Goal: Task Accomplishment & Management: Manage account settings

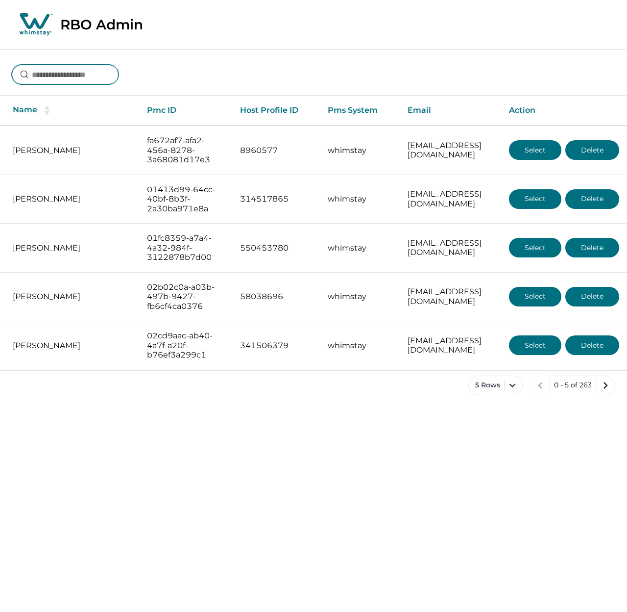
click at [68, 76] on input at bounding box center [65, 75] width 107 height 20
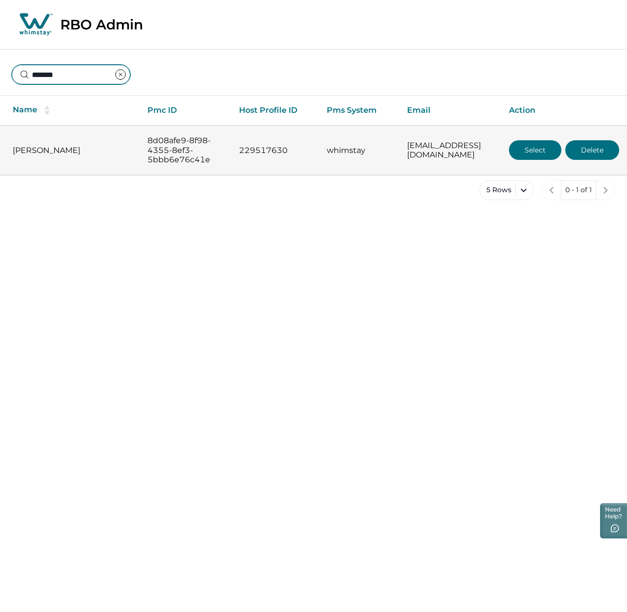
type input "*******"
click at [536, 149] on button "Select" at bounding box center [535, 150] width 52 height 20
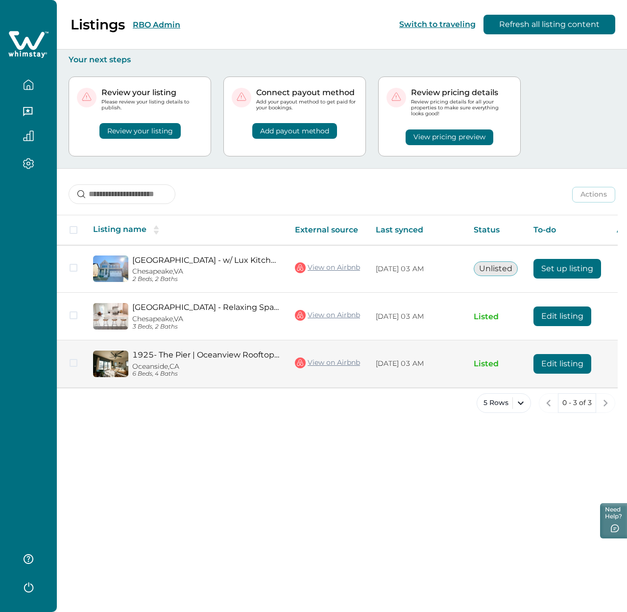
click at [556, 365] on button "Edit listing" at bounding box center [563, 364] width 58 height 20
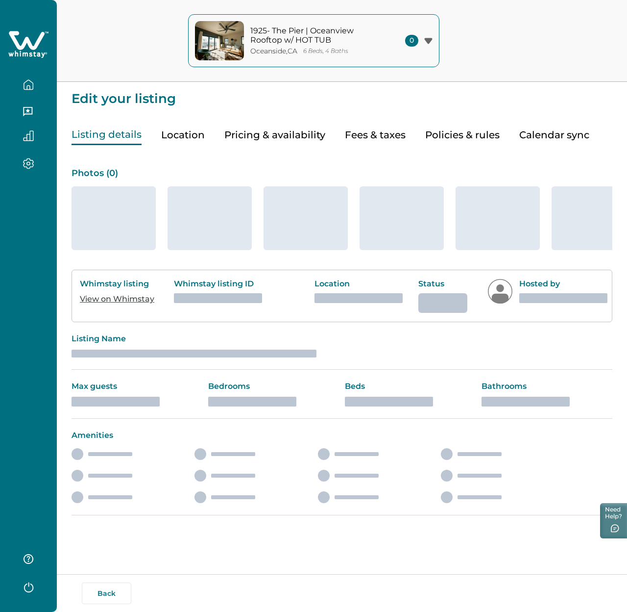
type input "**"
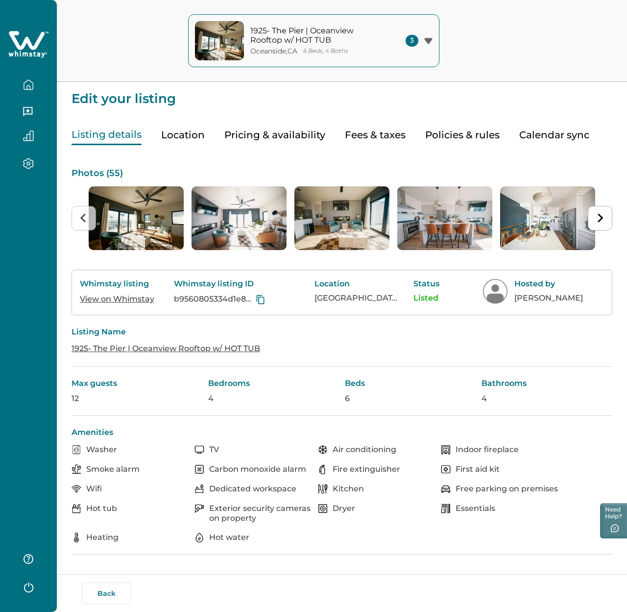
click at [290, 134] on button "Pricing & availability" at bounding box center [274, 135] width 101 height 20
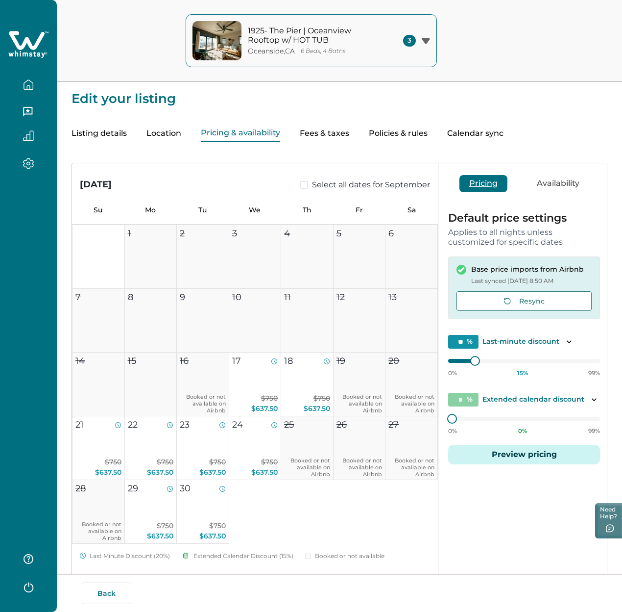
click at [542, 183] on button "Availability" at bounding box center [558, 183] width 62 height 17
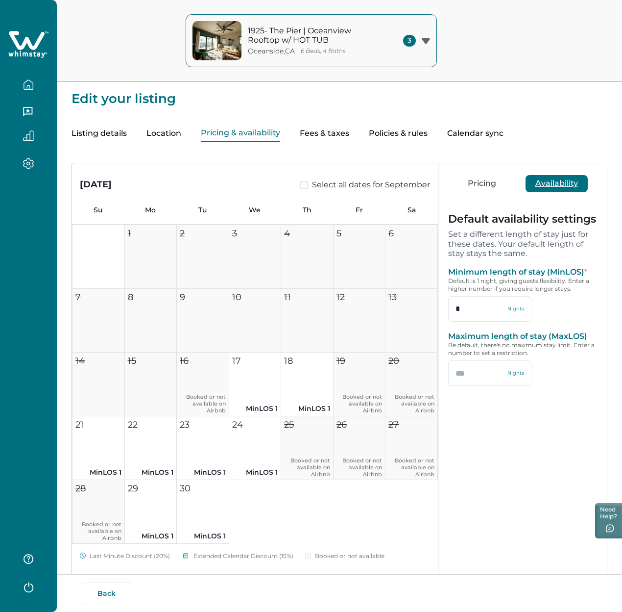
click at [30, 85] on icon "button" at bounding box center [28, 84] width 11 height 11
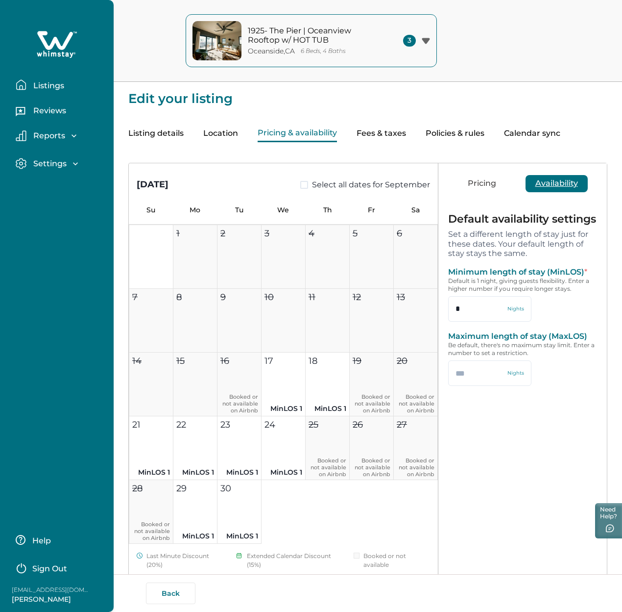
click at [33, 90] on p "Listings" at bounding box center [47, 86] width 34 height 10
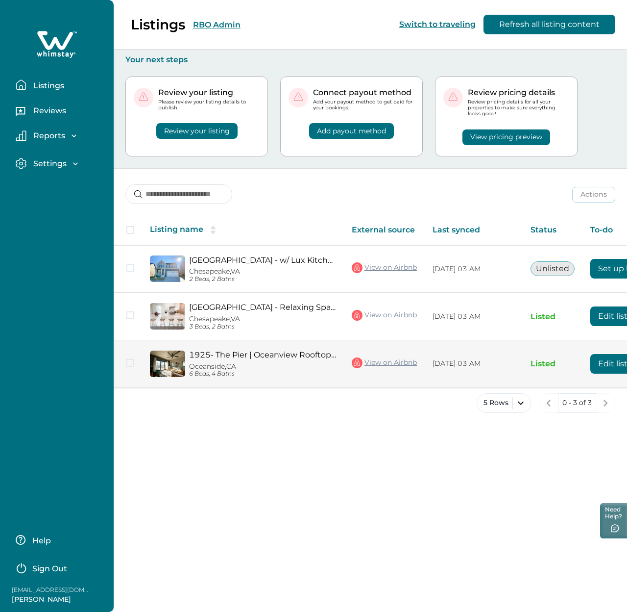
click at [591, 356] on button "Edit listing" at bounding box center [620, 364] width 58 height 20
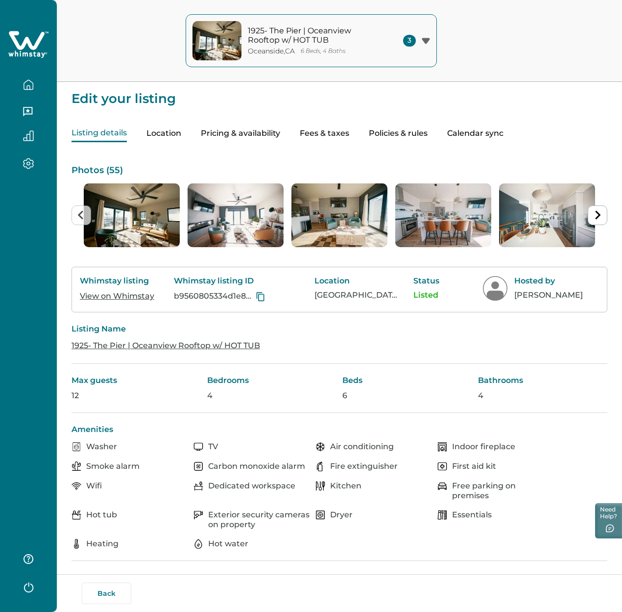
click at [258, 130] on button "Pricing & availability" at bounding box center [240, 133] width 79 height 17
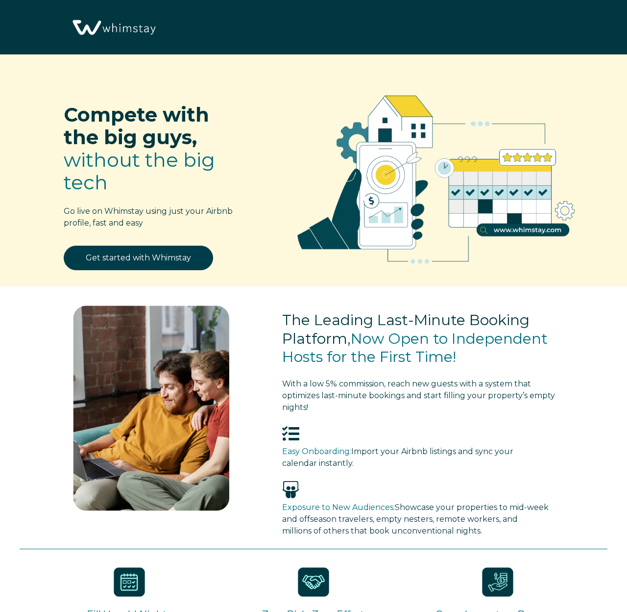
select select "US"
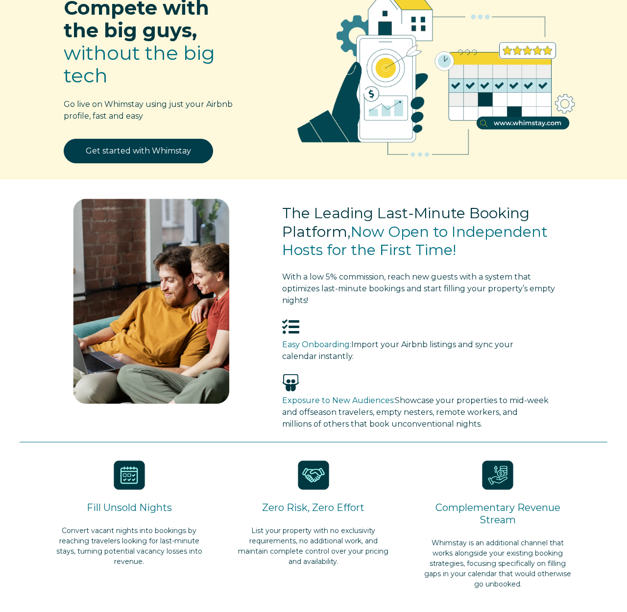
scroll to position [115, 0]
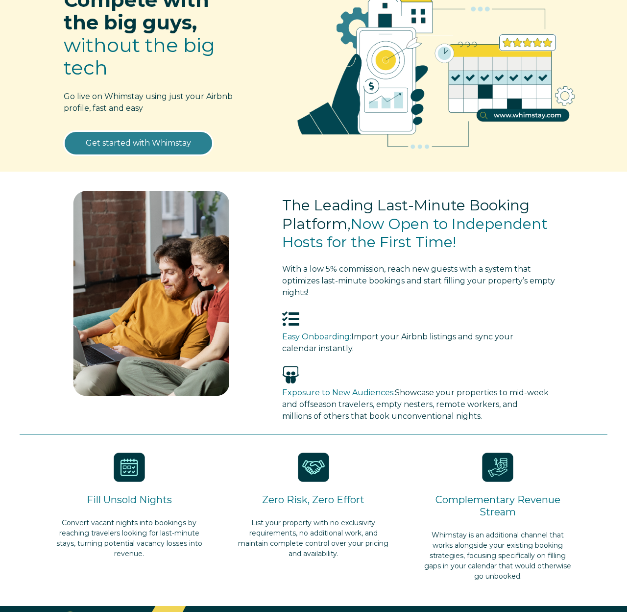
click at [120, 143] on link "Get started with Whimstay" at bounding box center [138, 143] width 149 height 25
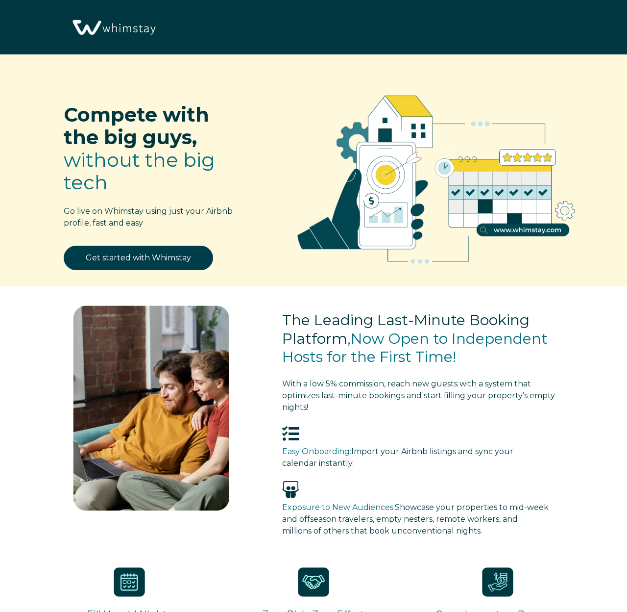
select select "US"
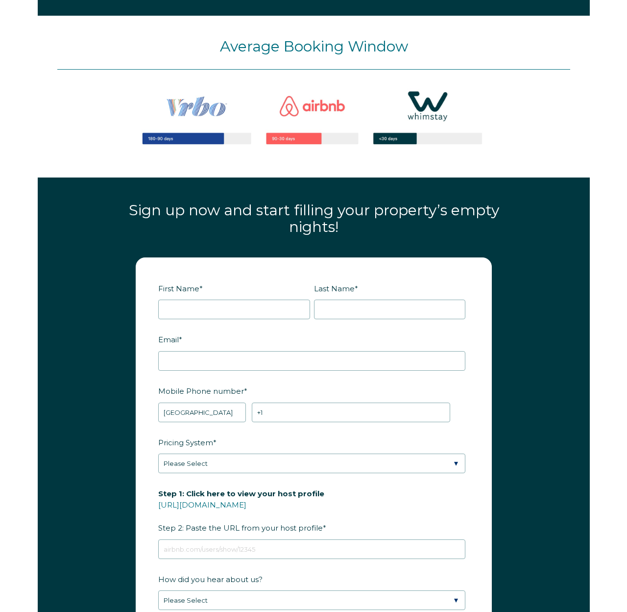
scroll to position [946, 0]
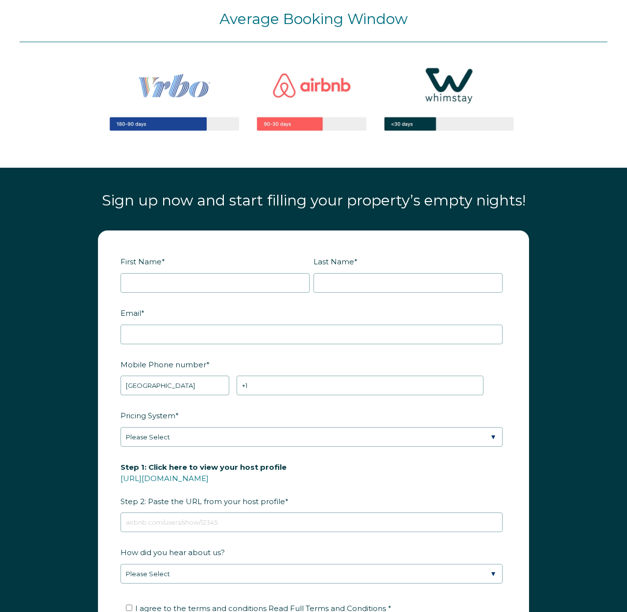
click at [161, 0] on html "Open main menu Close main menu Compete with the big guys, without the big tech …" at bounding box center [313, 215] width 627 height 2322
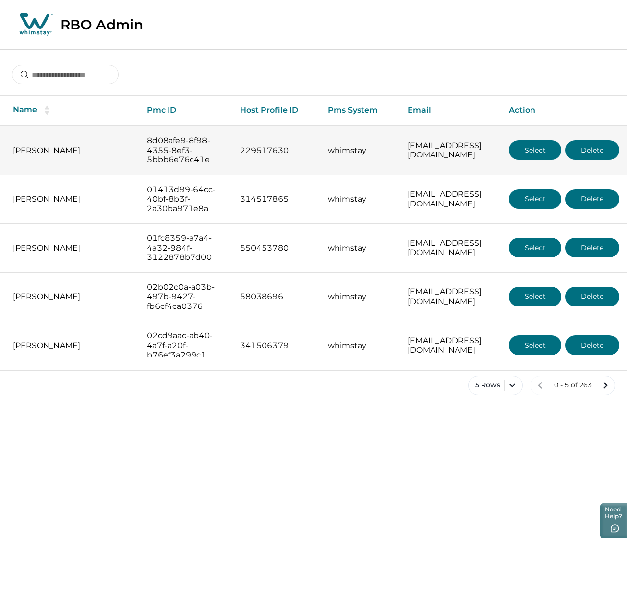
click at [525, 148] on button "Select" at bounding box center [535, 150] width 52 height 20
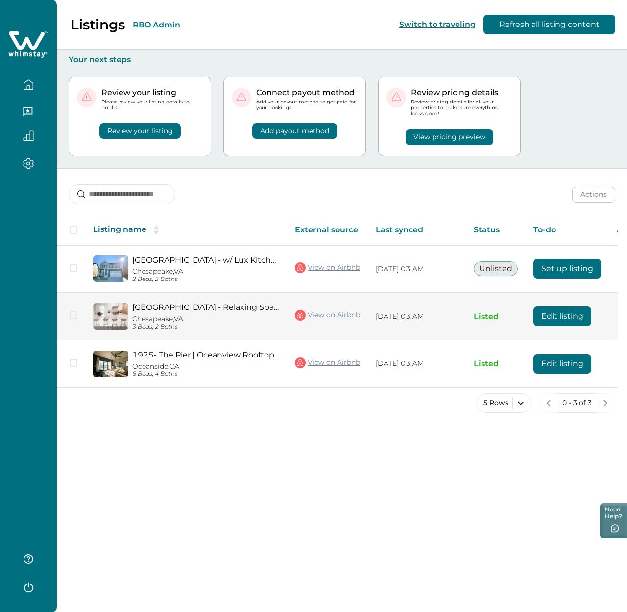
click at [577, 315] on button "Edit listing" at bounding box center [563, 316] width 58 height 20
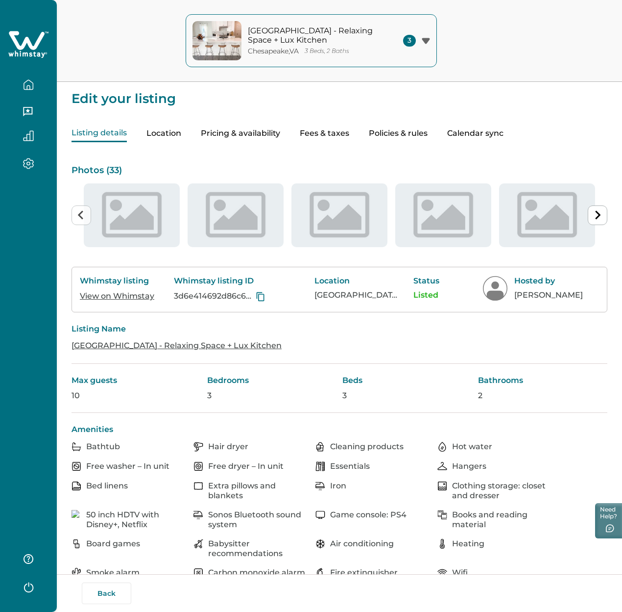
click at [349, 142] on button "Fees & taxes" at bounding box center [325, 133] width 50 height 17
type input "***"
type input "*"
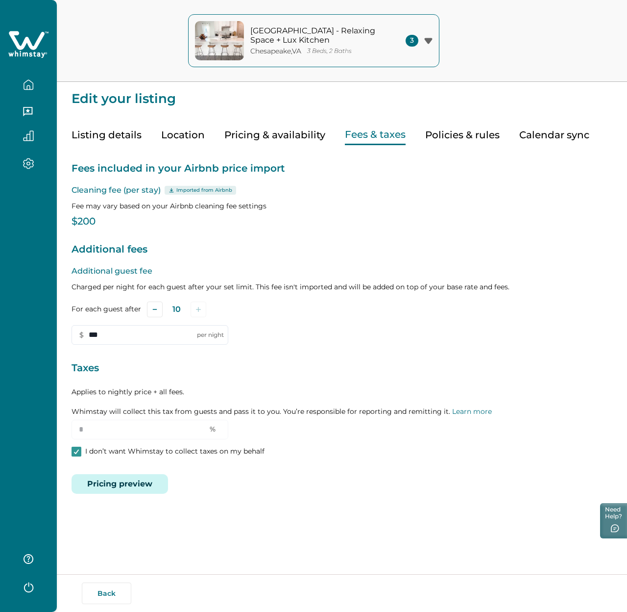
click at [441, 133] on button "Policies & rules" at bounding box center [462, 135] width 74 height 20
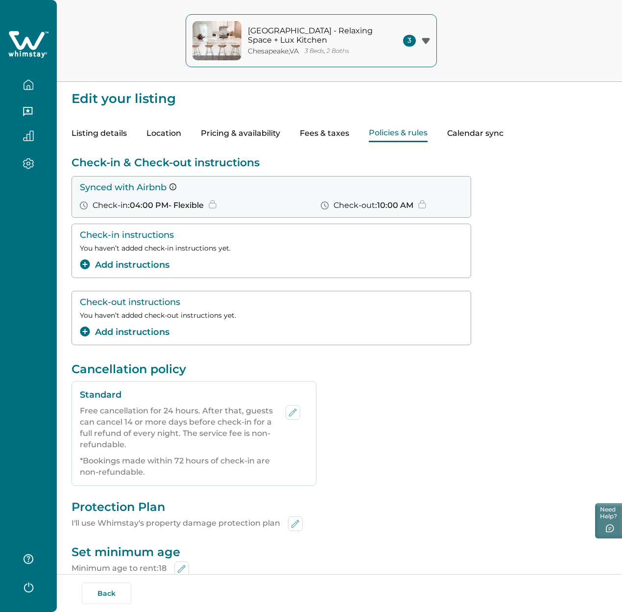
click at [29, 92] on button "button" at bounding box center [28, 85] width 41 height 20
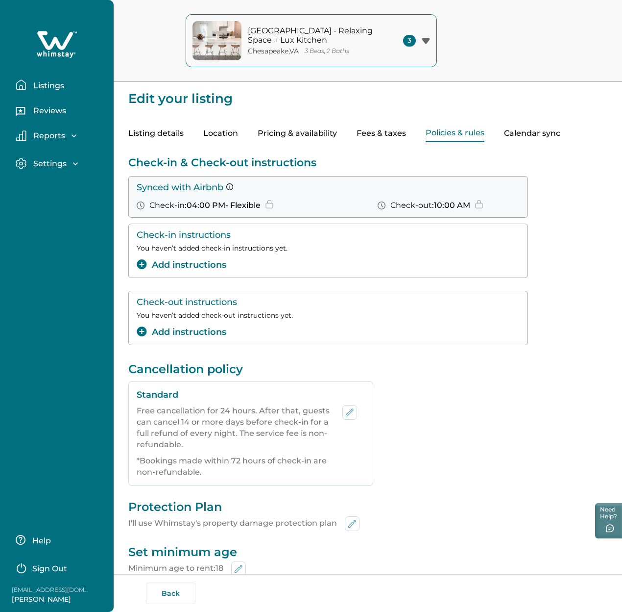
click at [29, 88] on button "Listings" at bounding box center [61, 85] width 90 height 20
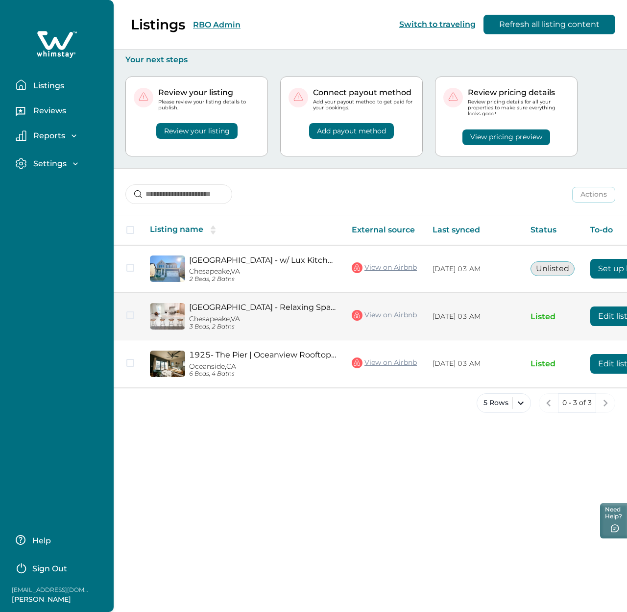
scroll to position [0, 84]
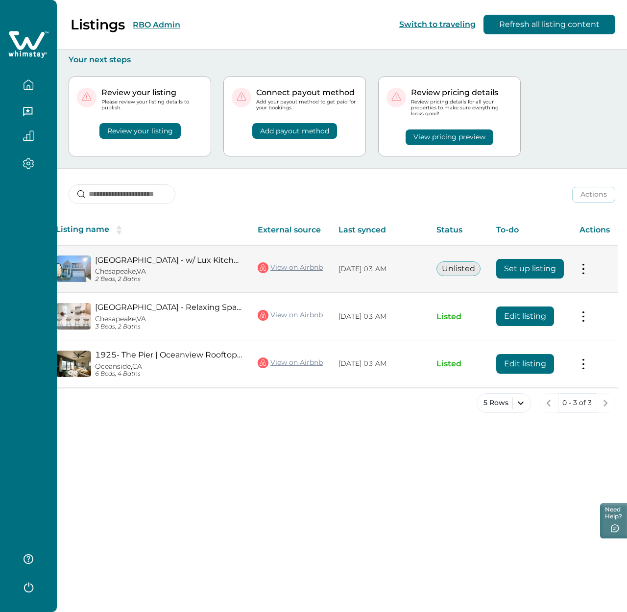
click at [588, 273] on button at bounding box center [584, 269] width 8 height 10
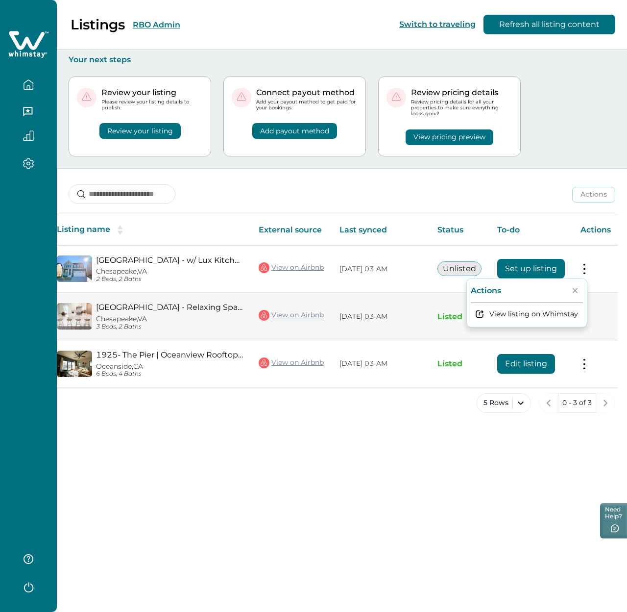
click at [600, 309] on td "Actions View listing on Whimstay Unlist listing View listing details" at bounding box center [596, 317] width 46 height 48
click at [581, 309] on td "Actions View listing on Whimstay Unlist listing View listing details" at bounding box center [596, 317] width 46 height 48
click at [581, 311] on button at bounding box center [585, 316] width 8 height 10
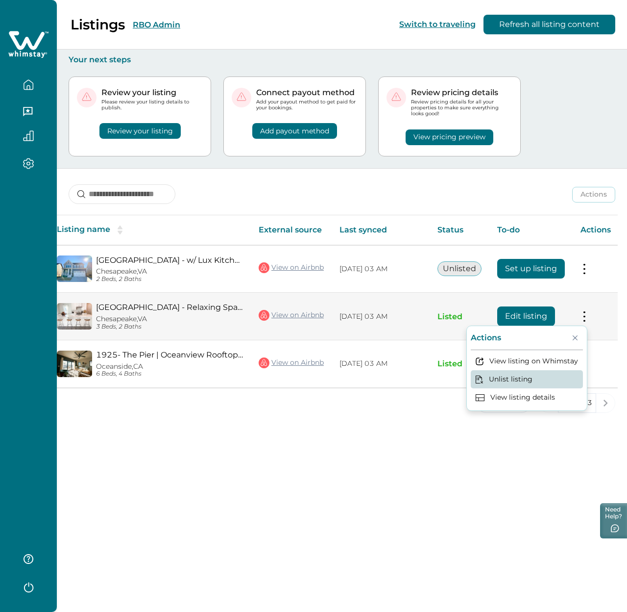
click at [512, 377] on button "Unlist listing" at bounding box center [527, 379] width 112 height 18
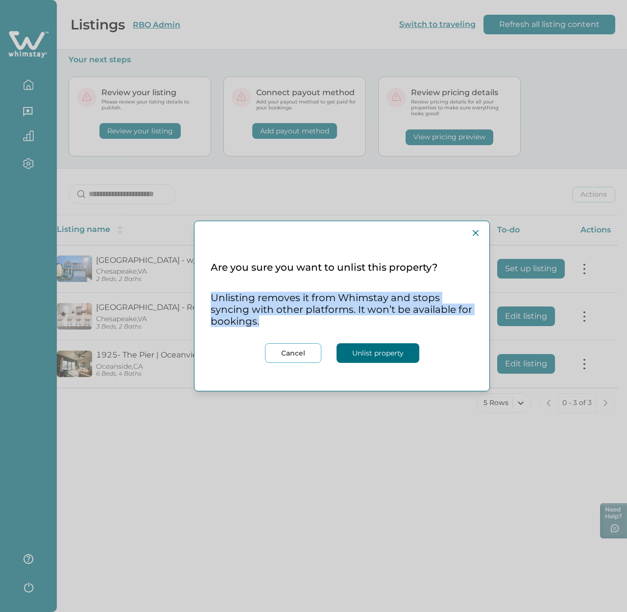
drag, startPoint x: 289, startPoint y: 319, endPoint x: 205, endPoint y: 297, distance: 86.8
click at [205, 297] on div "Are you sure you want to unlist this property? Unlisting removes it from Whimst…" at bounding box center [342, 278] width 295 height 114
copy p "Unlisting removes it from Whimstay and stops syncing with other platforms. It w…"
click at [474, 231] on icon "Close" at bounding box center [476, 233] width 6 height 6
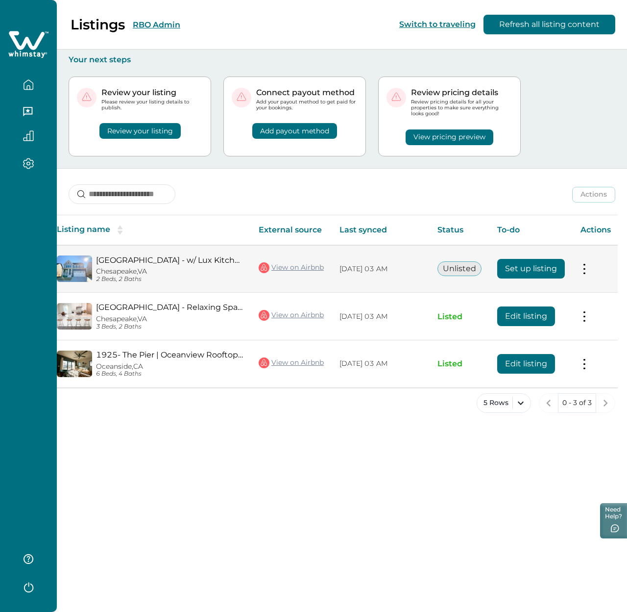
click at [585, 273] on button at bounding box center [585, 269] width 8 height 10
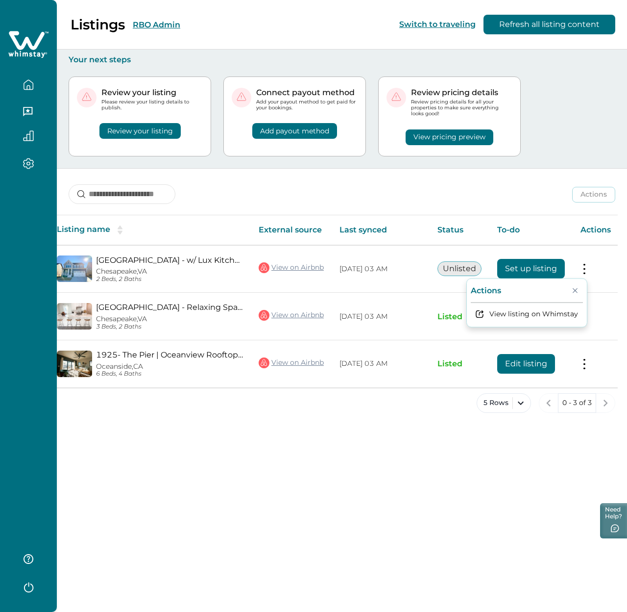
click at [367, 513] on div "Listings RBO Admin Switch to traveling Refresh all listing content Your next st…" at bounding box center [342, 306] width 571 height 612
click at [31, 170] on div at bounding box center [28, 166] width 41 height 17
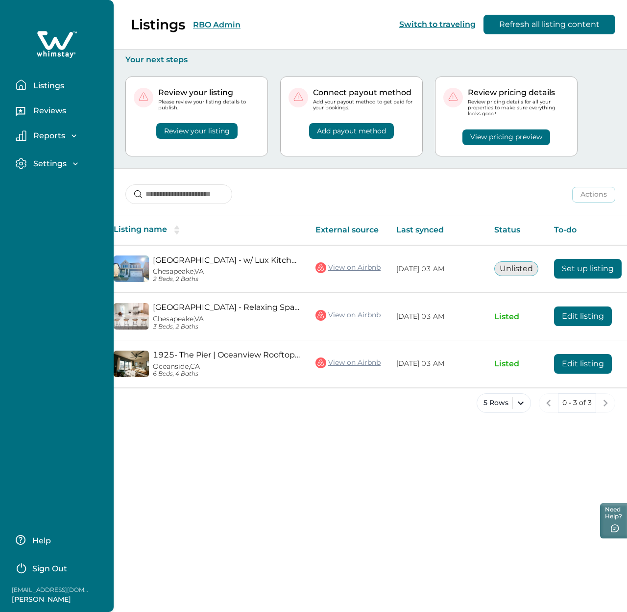
click at [39, 165] on p "Settings" at bounding box center [48, 164] width 36 height 10
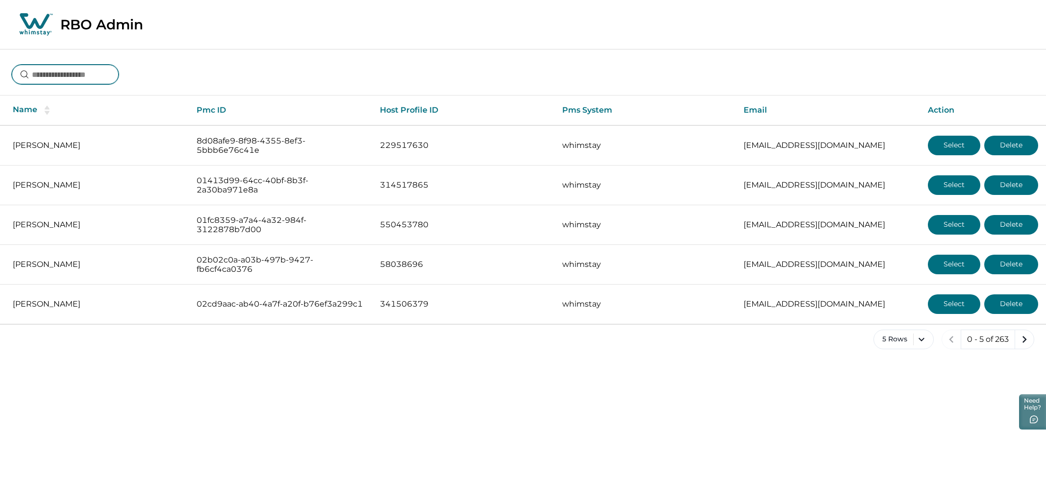
click at [74, 83] on input at bounding box center [65, 75] width 107 height 20
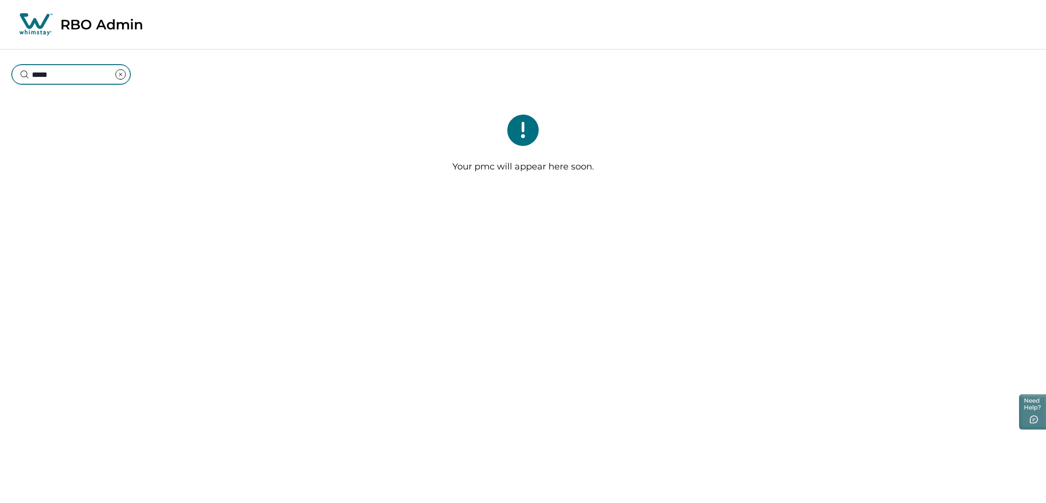
type input "******"
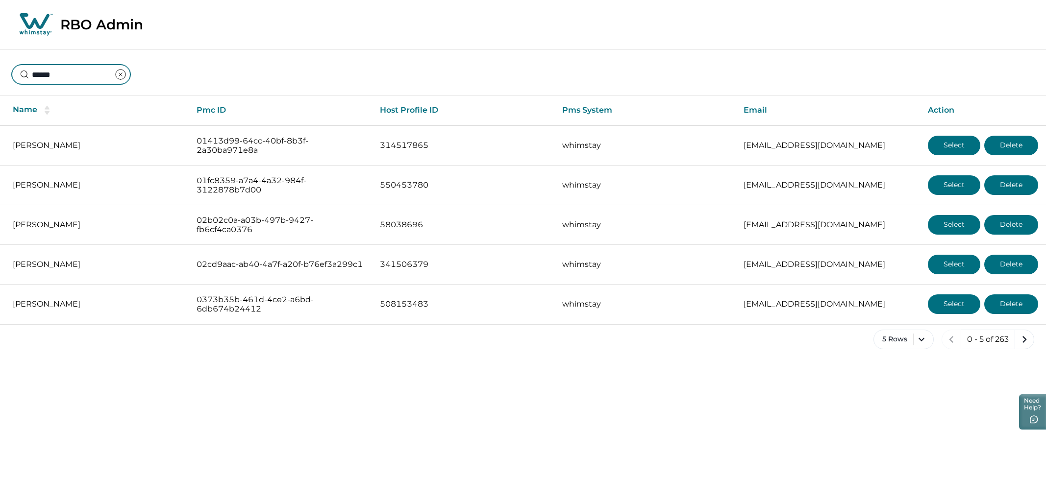
type input "*******"
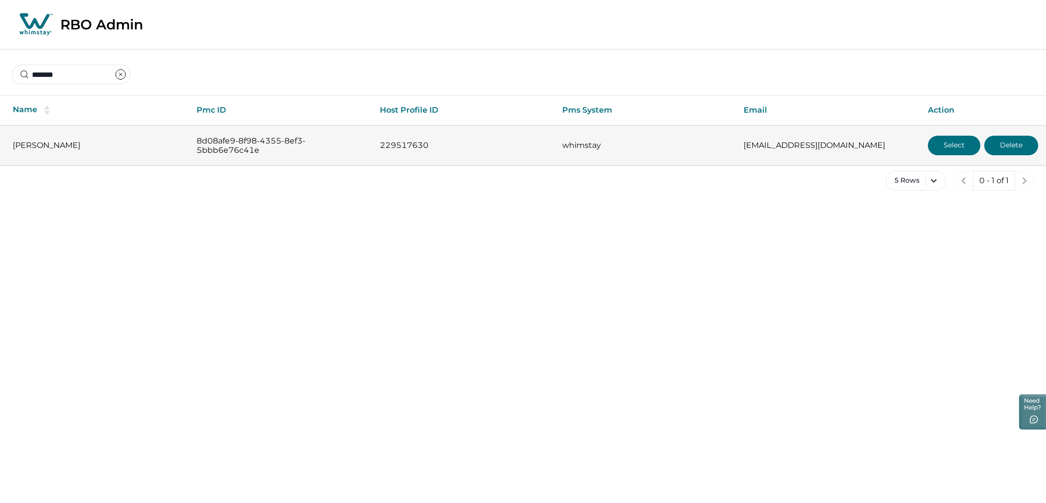
click at [627, 144] on button "Select" at bounding box center [954, 146] width 52 height 20
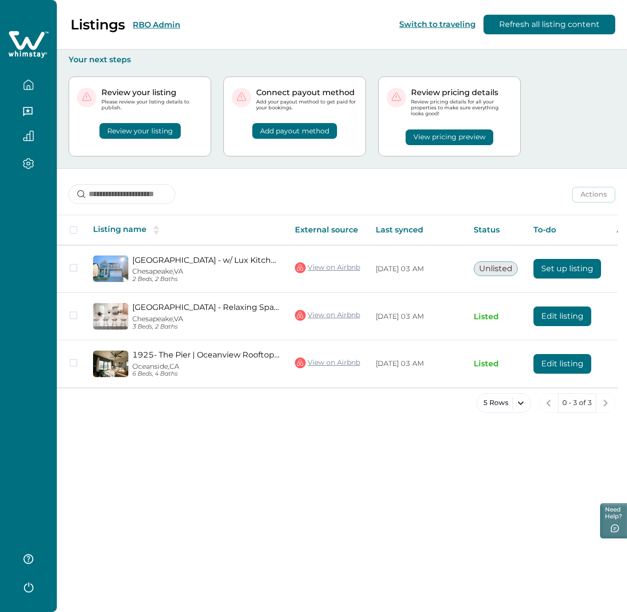
click at [23, 204] on div at bounding box center [28, 306] width 57 height 612
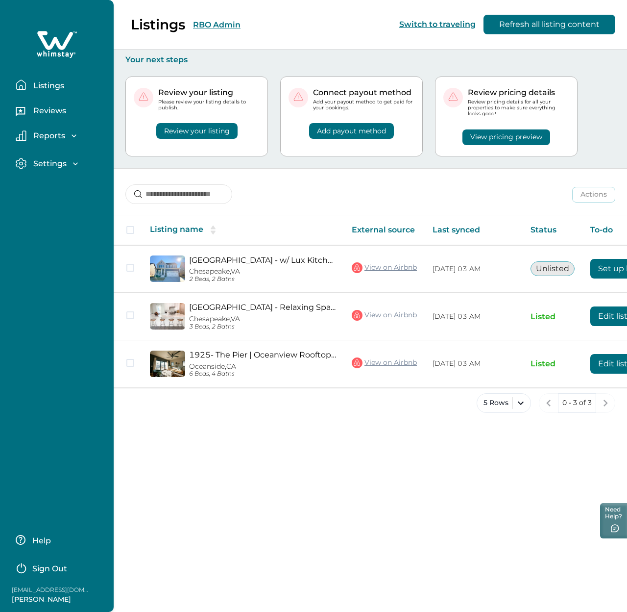
click at [28, 162] on div "Settings" at bounding box center [53, 164] width 54 height 10
click at [63, 138] on p "Reports" at bounding box center [47, 136] width 35 height 10
click at [476, 138] on button "View pricing preview" at bounding box center [507, 137] width 88 height 16
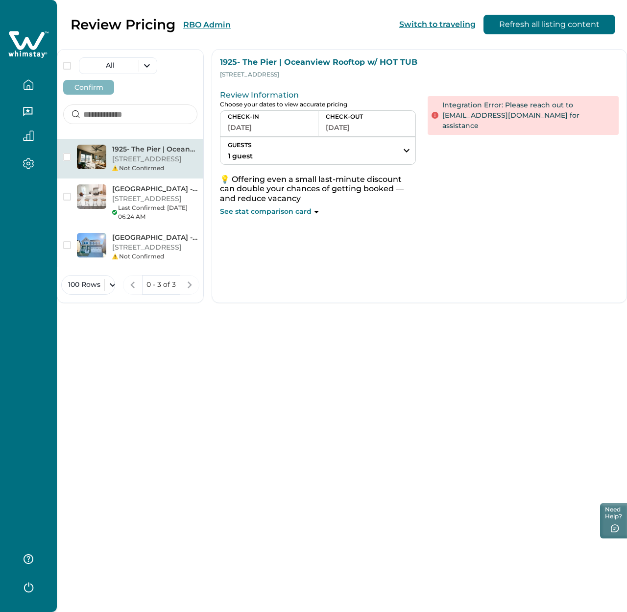
click at [35, 36] on icon at bounding box center [28, 44] width 40 height 29
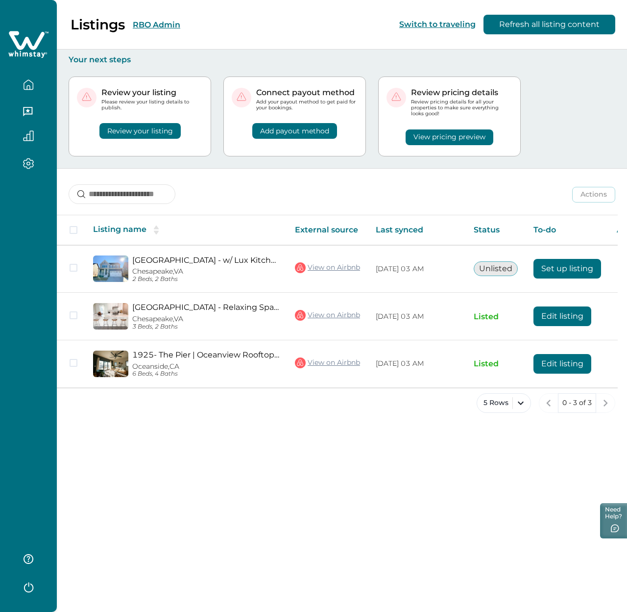
click at [31, 595] on button "button" at bounding box center [28, 586] width 39 height 20
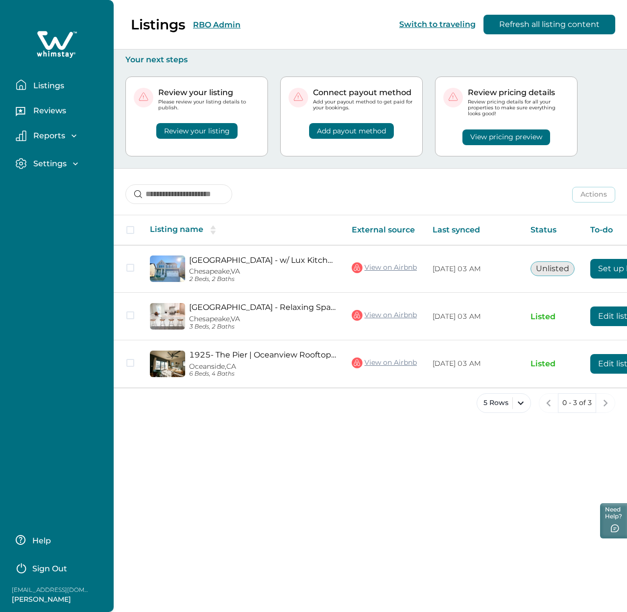
click at [36, 571] on p "Sign Out" at bounding box center [49, 569] width 35 height 10
